Goal: Task Accomplishment & Management: Manage account settings

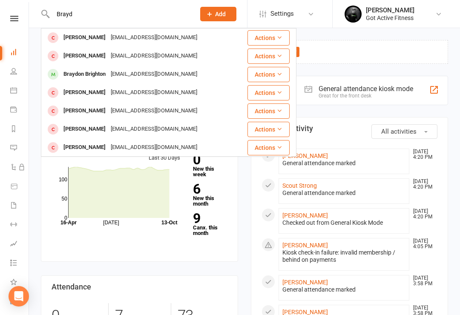
type input "Brayd"
click at [117, 75] on div "[EMAIL_ADDRESS][DOMAIN_NAME]" at bounding box center [154, 74] width 92 height 12
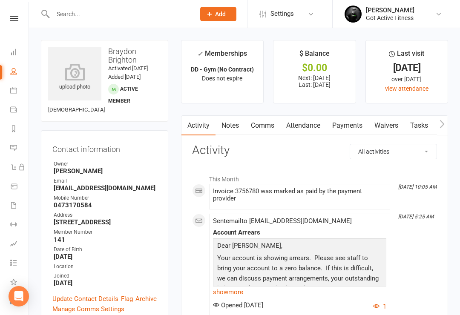
click at [343, 120] on link "Payments" at bounding box center [347, 126] width 42 height 20
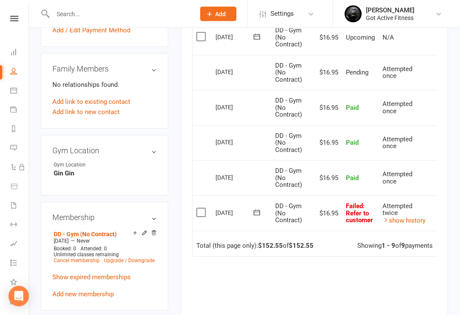
click at [383, 203] on span "Attempted twice" at bounding box center [398, 210] width 30 height 15
click at [403, 203] on div "Attempted twice" at bounding box center [404, 210] width 43 height 14
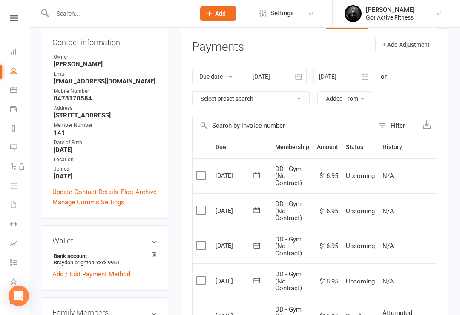
scroll to position [107, 0]
click at [300, 95] on select "Select preset search All failures All skipped payments All pending payments Suc…" at bounding box center [251, 99] width 117 height 14
select select "0"
type input "[DATE]"
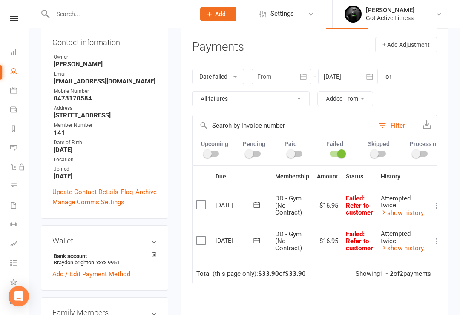
click at [207, 201] on label at bounding box center [202, 205] width 12 height 9
click at [202, 201] on input "checkbox" at bounding box center [199, 201] width 6 height 0
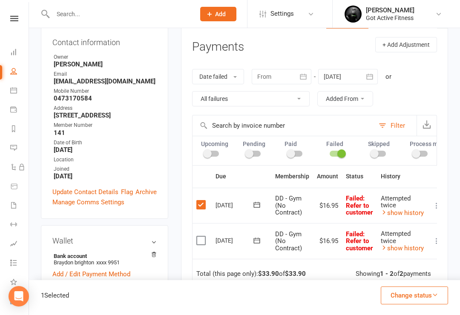
click at [417, 209] on link "show history" at bounding box center [402, 213] width 43 height 8
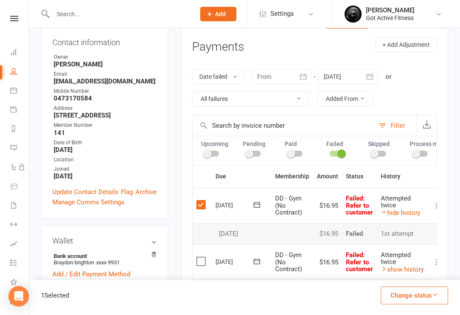
click at [417, 305] on button "Change status" at bounding box center [414, 296] width 67 height 18
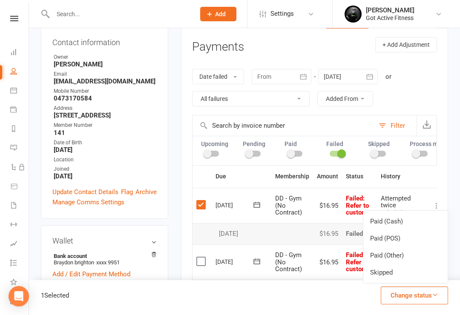
click at [385, 246] on link "Paid (POS)" at bounding box center [405, 238] width 84 height 17
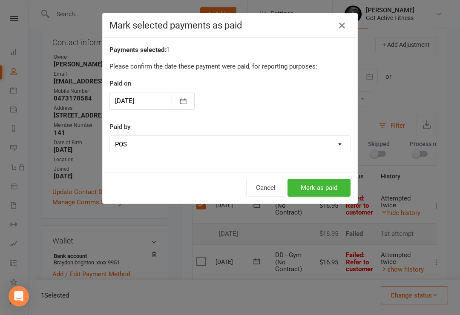
click at [314, 186] on button "Mark as paid" at bounding box center [319, 188] width 63 height 18
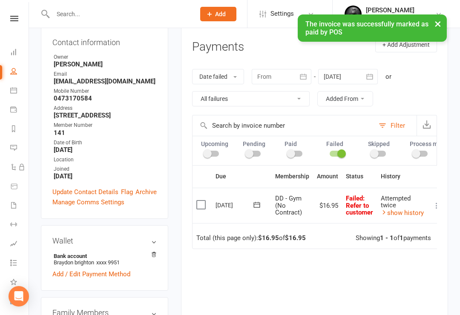
click at [203, 193] on td "Select this" at bounding box center [202, 206] width 19 height 36
click at [201, 196] on td "Select this" at bounding box center [202, 206] width 19 height 36
click at [202, 205] on label at bounding box center [202, 205] width 12 height 9
click at [202, 201] on input "checkbox" at bounding box center [199, 201] width 6 height 0
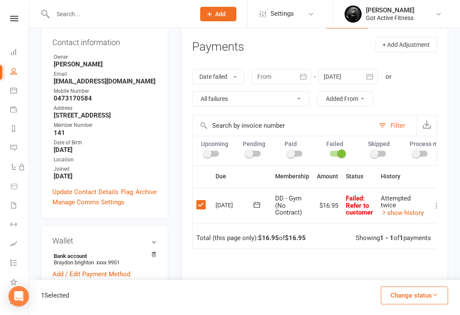
click at [420, 305] on button "Change status" at bounding box center [414, 296] width 67 height 18
click at [419, 247] on link "Paid (POS)" at bounding box center [405, 238] width 84 height 17
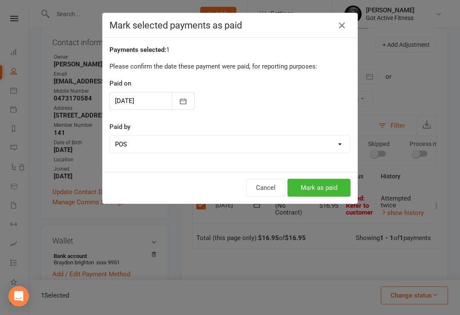
click at [323, 179] on button "Mark as paid" at bounding box center [319, 188] width 63 height 18
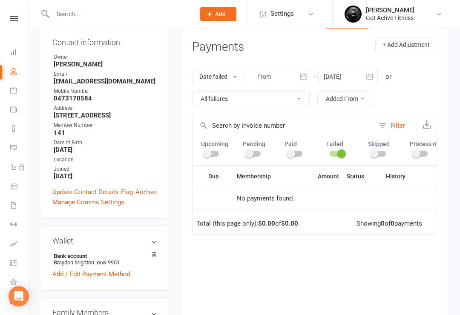
scroll to position [120, 0]
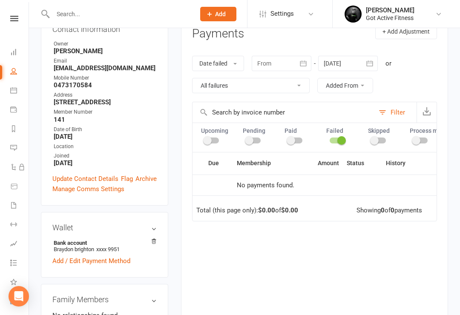
click at [89, 20] on input "text" at bounding box center [119, 14] width 139 height 12
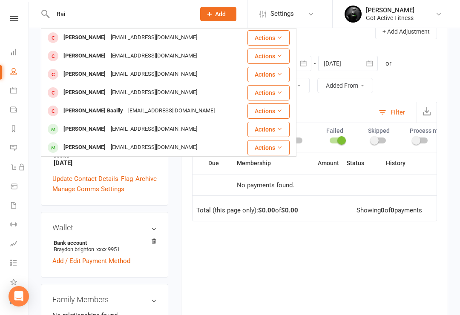
type input "Bai"
click at [124, 73] on div "[EMAIL_ADDRESS][DOMAIN_NAME]" at bounding box center [154, 74] width 92 height 12
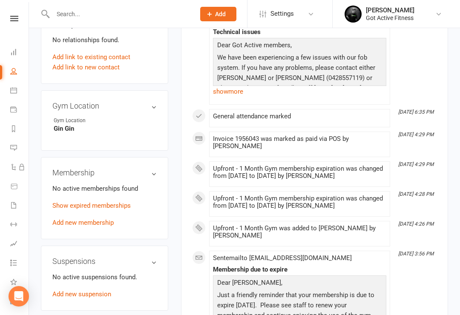
scroll to position [431, 0]
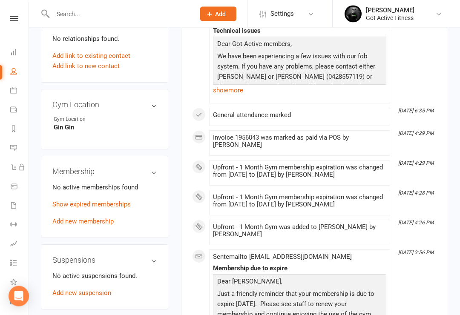
click at [90, 201] on link "Show expired memberships" at bounding box center [91, 205] width 78 height 8
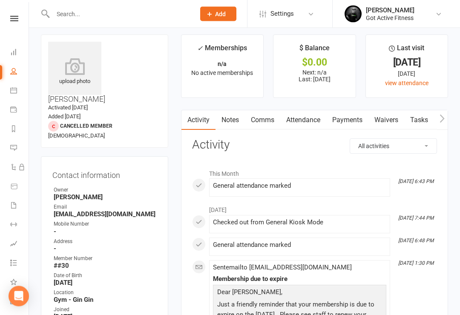
scroll to position [0, 0]
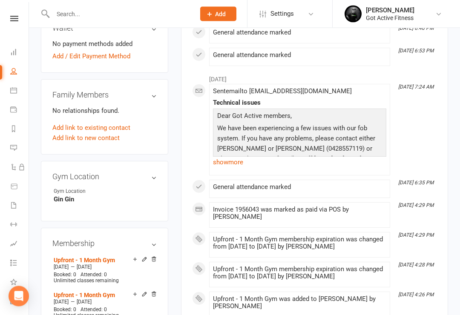
scroll to position [360, 0]
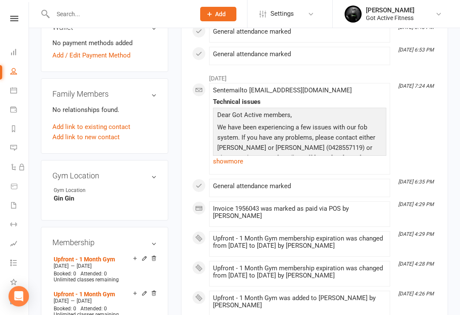
click at [156, 239] on h3 "Membership" at bounding box center [104, 243] width 104 height 9
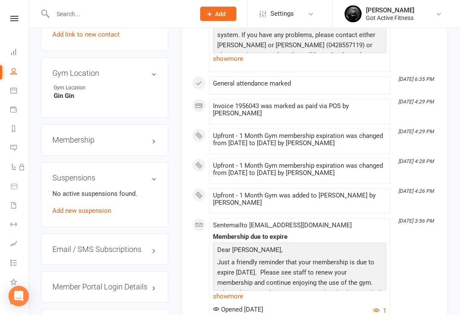
scroll to position [463, 0]
click at [150, 136] on h3 "Membership" at bounding box center [104, 140] width 104 height 9
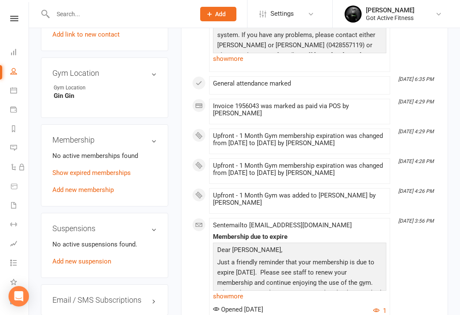
click at [99, 186] on link "Add new membership" at bounding box center [82, 190] width 61 height 8
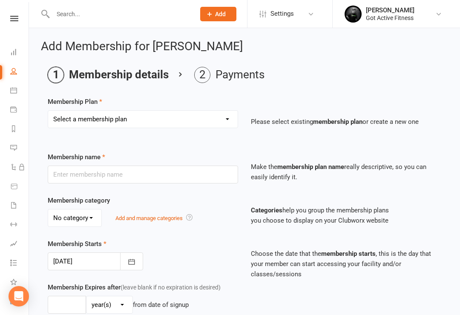
click at [228, 120] on select "Select a membership plan Create new Membership Plan DD - Gym (No Contract) Upfr…" at bounding box center [143, 119] width 190 height 17
select select "4"
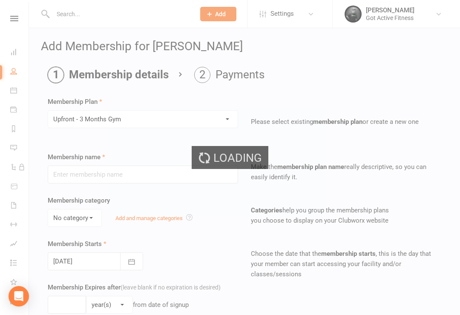
type input "Upfront - 3 Months Gym"
select select "0"
type input "3"
select select "2"
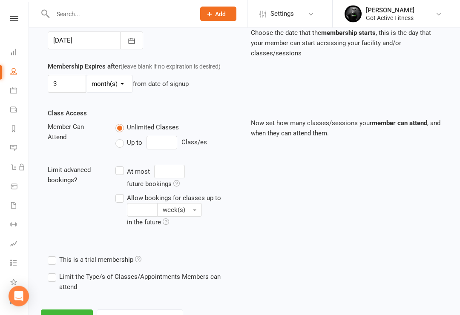
scroll to position [251, 0]
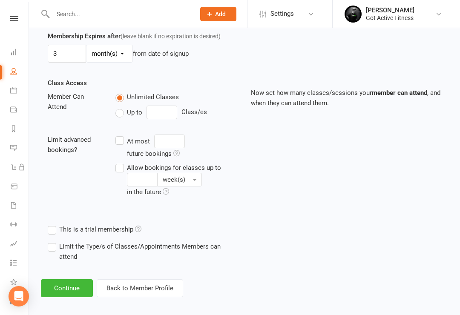
click at [61, 282] on button "Continue" at bounding box center [67, 288] width 52 height 18
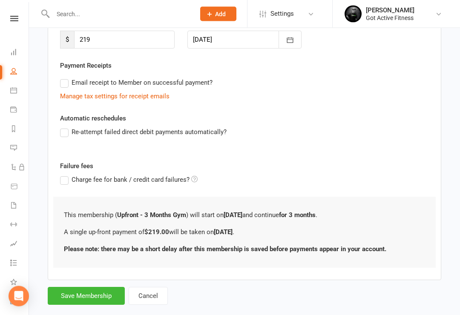
scroll to position [142, 0]
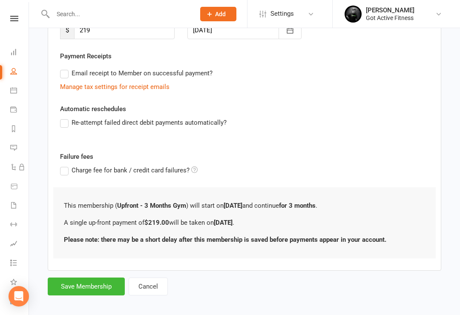
click at [69, 288] on button "Save Membership" at bounding box center [86, 287] width 77 height 18
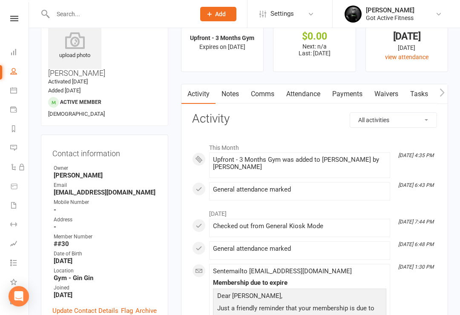
scroll to position [32, 0]
click at [353, 92] on link "Payments" at bounding box center [347, 94] width 42 height 20
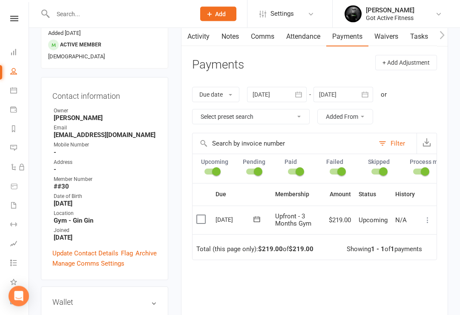
scroll to position [89, 0]
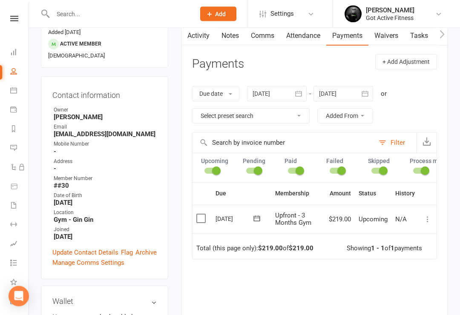
click at [428, 216] on icon at bounding box center [427, 220] width 9 height 9
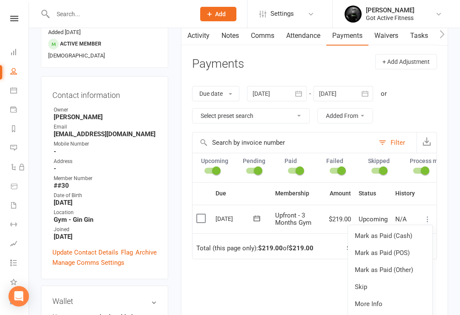
click at [308, 210] on td "Upfront - 3 Months Gym" at bounding box center [298, 219] width 54 height 29
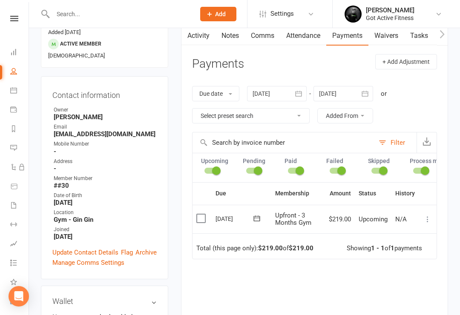
click at [427, 215] on icon at bounding box center [427, 219] width 9 height 9
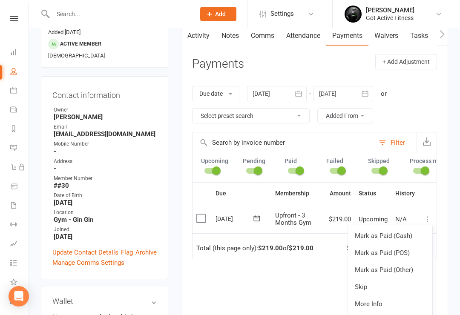
click at [401, 253] on link "Mark as Paid (POS)" at bounding box center [390, 253] width 84 height 17
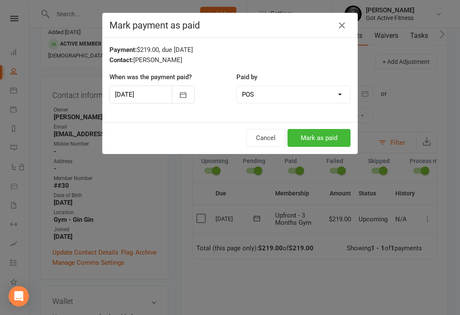
click at [328, 135] on button "Mark as paid" at bounding box center [319, 138] width 63 height 18
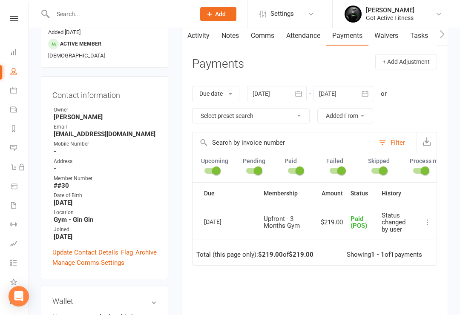
click at [94, 15] on input "text" at bounding box center [119, 14] width 139 height 12
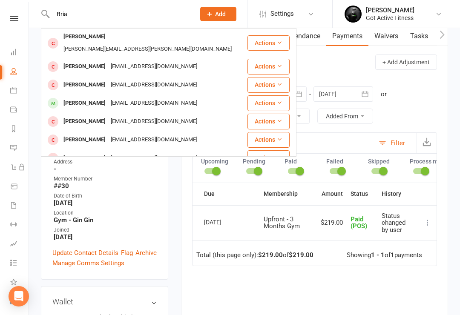
type input "Bria"
click at [141, 97] on div "[EMAIL_ADDRESS][DOMAIN_NAME]" at bounding box center [154, 103] width 92 height 12
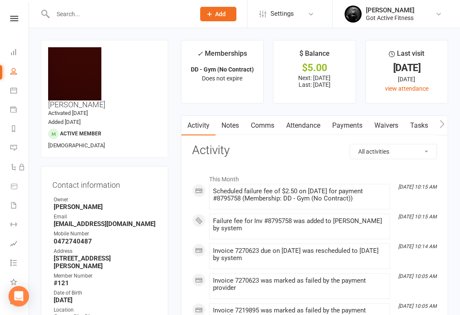
click at [347, 123] on link "Payments" at bounding box center [347, 126] width 42 height 20
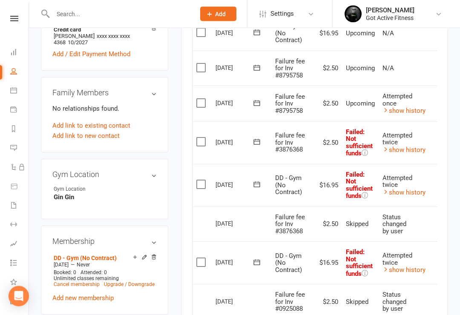
scroll to position [385, 0]
click at [206, 138] on label at bounding box center [202, 142] width 12 height 9
click at [202, 138] on input "checkbox" at bounding box center [199, 138] width 6 height 0
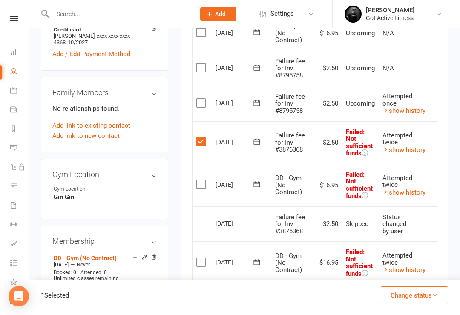
click at [201, 180] on label at bounding box center [202, 184] width 12 height 9
click at [201, 180] on input "checkbox" at bounding box center [199, 180] width 6 height 0
click at [203, 258] on label at bounding box center [202, 262] width 12 height 9
click at [202, 258] on input "checkbox" at bounding box center [199, 258] width 6 height 0
click at [418, 299] on button "Change status" at bounding box center [414, 296] width 67 height 18
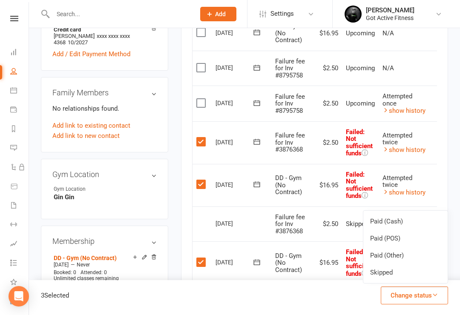
click at [387, 239] on link "Paid (POS)" at bounding box center [405, 238] width 84 height 17
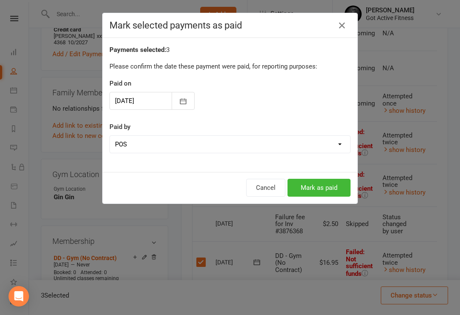
click at [331, 194] on button "Mark as paid" at bounding box center [319, 188] width 63 height 18
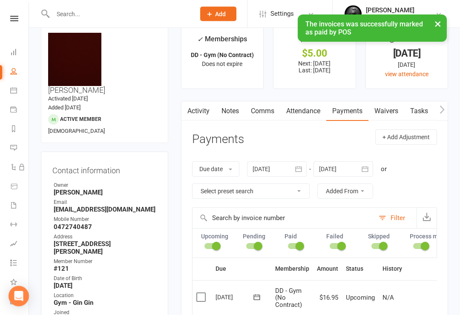
scroll to position [0, 0]
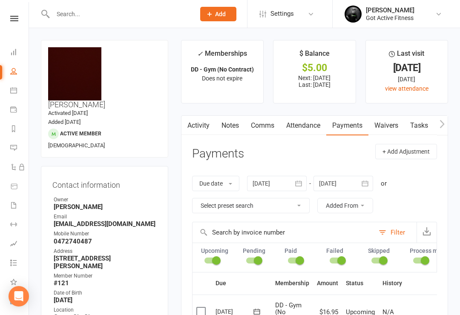
click at [135, 14] on input "text" at bounding box center [119, 14] width 139 height 12
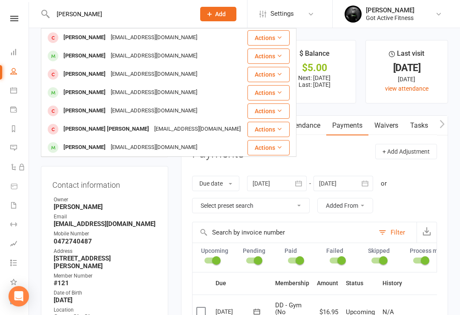
type input "[PERSON_NAME]"
click at [115, 54] on div "[EMAIL_ADDRESS][DOMAIN_NAME]" at bounding box center [154, 56] width 92 height 12
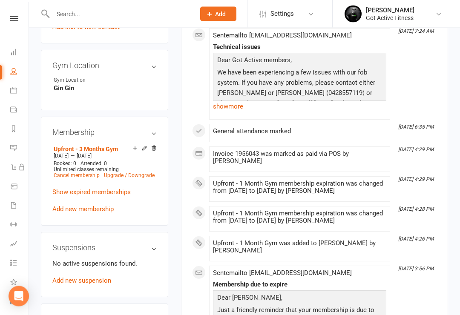
scroll to position [475, 0]
click at [98, 10] on input "text" at bounding box center [119, 14] width 139 height 12
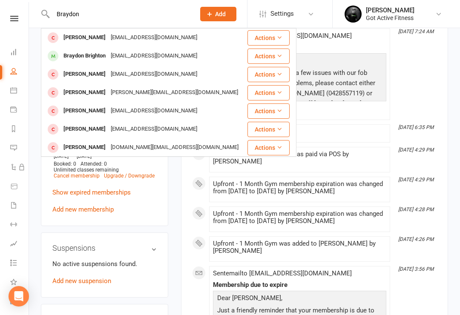
type input "Braydon"
click at [143, 58] on div "[EMAIL_ADDRESS][DOMAIN_NAME]" at bounding box center [154, 56] width 92 height 12
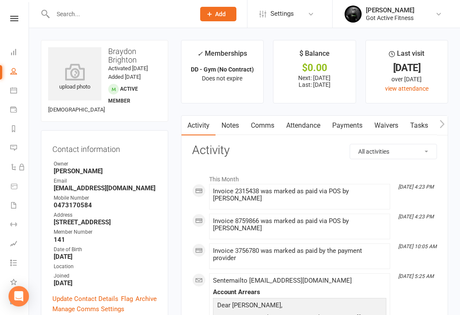
click at [92, 14] on input "text" at bounding box center [119, 14] width 139 height 12
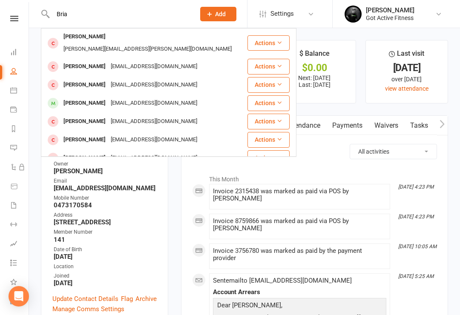
type input "Bria"
click at [129, 97] on div "[EMAIL_ADDRESS][DOMAIN_NAME]" at bounding box center [154, 103] width 92 height 12
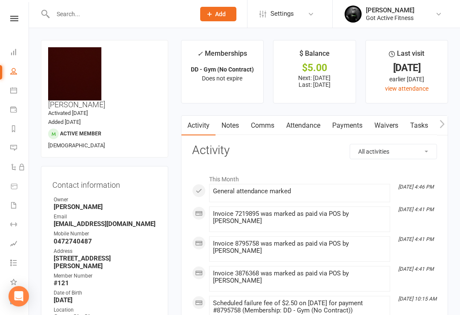
click at [15, 50] on icon at bounding box center [13, 52] width 7 height 7
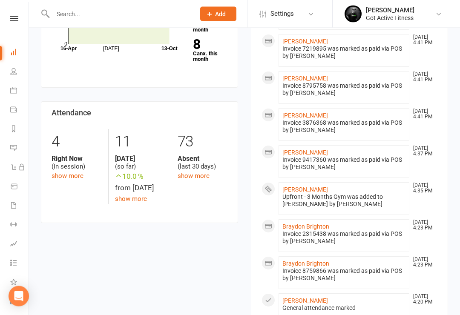
scroll to position [175, 0]
